Goal: Task Accomplishment & Management: Complete application form

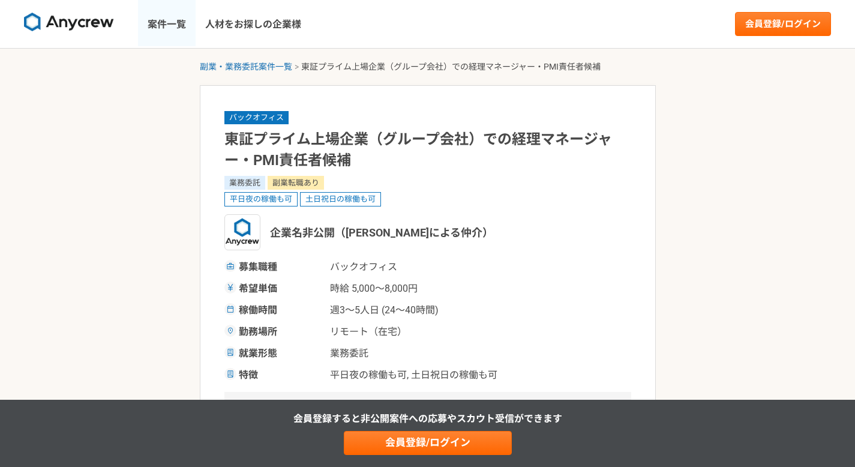
click at [175, 27] on link "案件一覧" at bounding box center [167, 24] width 58 height 48
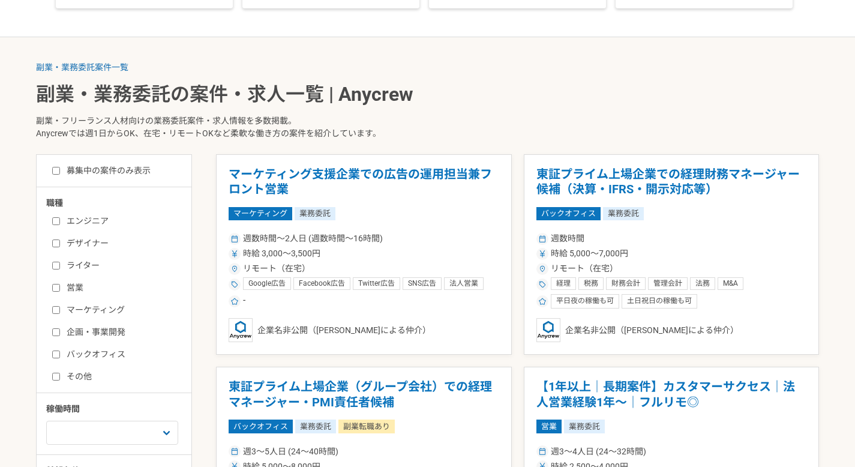
scroll to position [314, 0]
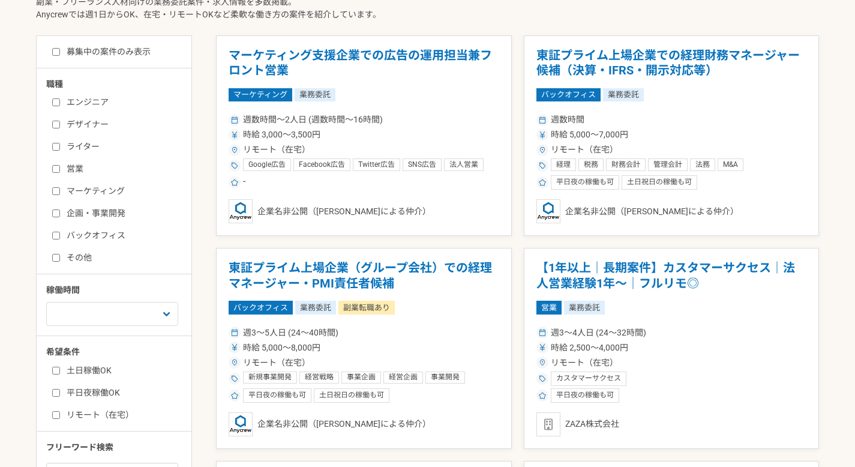
click at [61, 235] on label "バックオフィス" at bounding box center [121, 235] width 138 height 13
click at [60, 235] on input "バックオフィス" at bounding box center [56, 236] width 8 height 8
checkbox input "true"
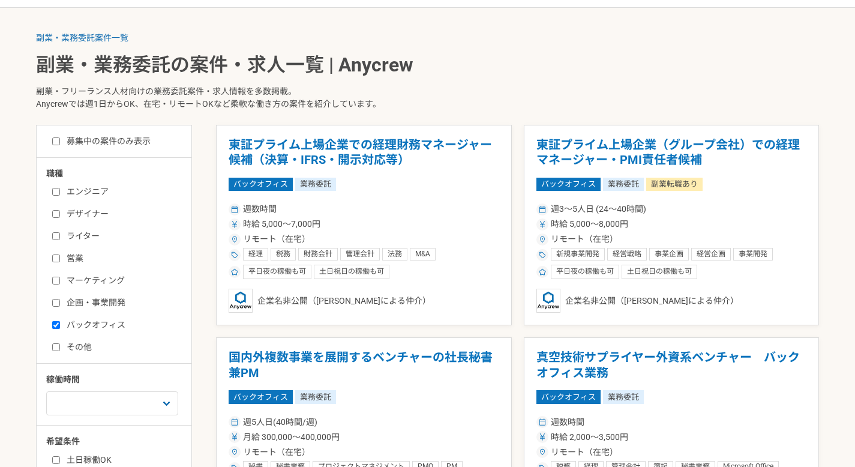
scroll to position [221, 0]
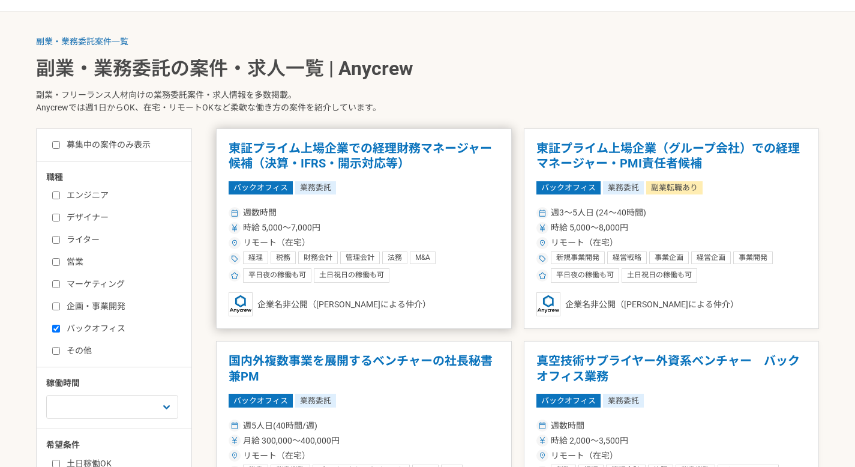
click at [377, 156] on h1 "東証プライム上場企業での経理財務マネージャー候補（決算・IFRS・開示対応等）" at bounding box center [364, 156] width 271 height 31
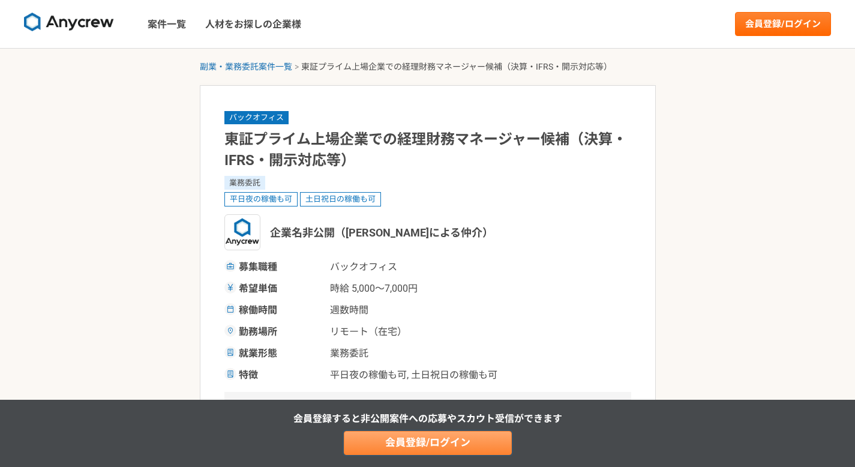
click at [392, 440] on link "会員登録/ログイン" at bounding box center [428, 443] width 168 height 24
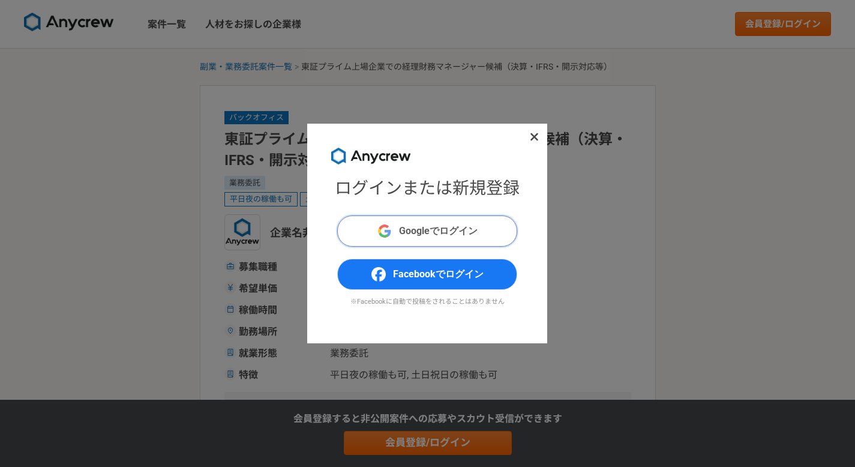
click at [467, 239] on button "Googleでログイン" at bounding box center [427, 230] width 180 height 31
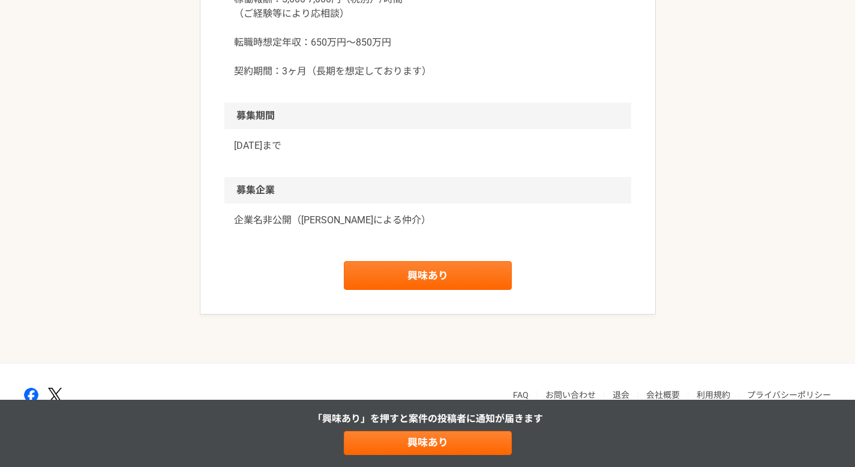
scroll to position [1750, 0]
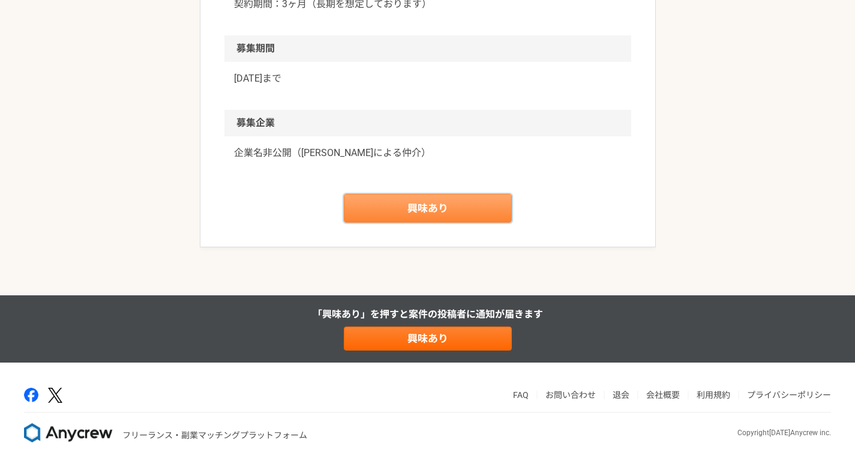
click at [446, 223] on link "興味あり" at bounding box center [428, 208] width 168 height 29
